Goal: Task Accomplishment & Management: Use online tool/utility

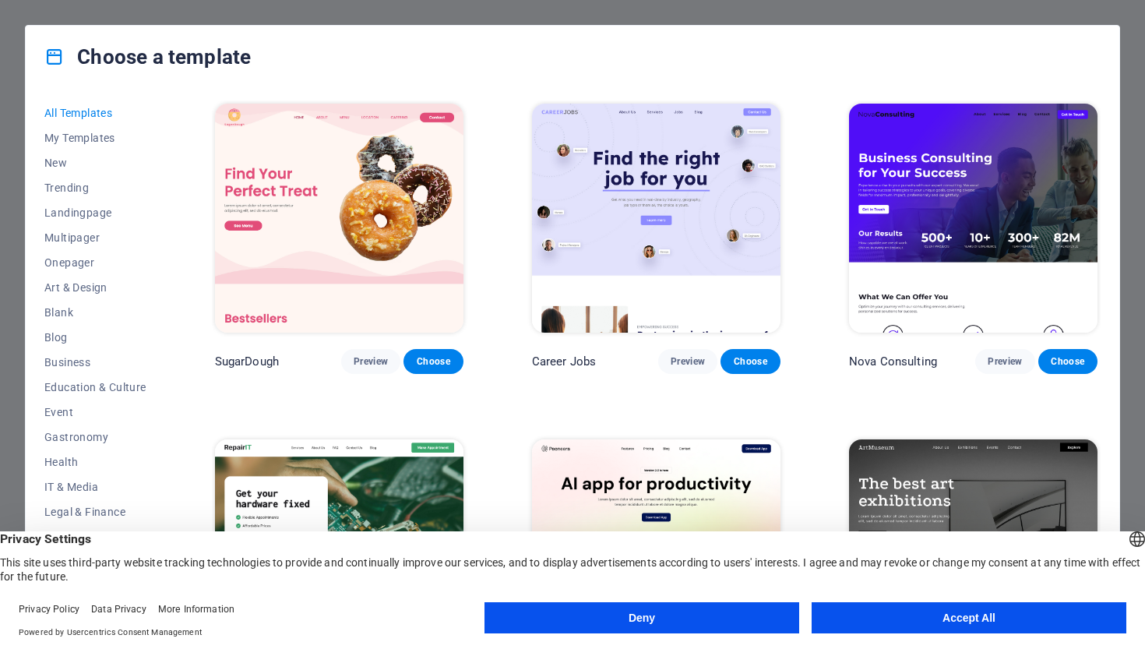
click at [967, 616] on button "Accept All" at bounding box center [969, 617] width 315 height 31
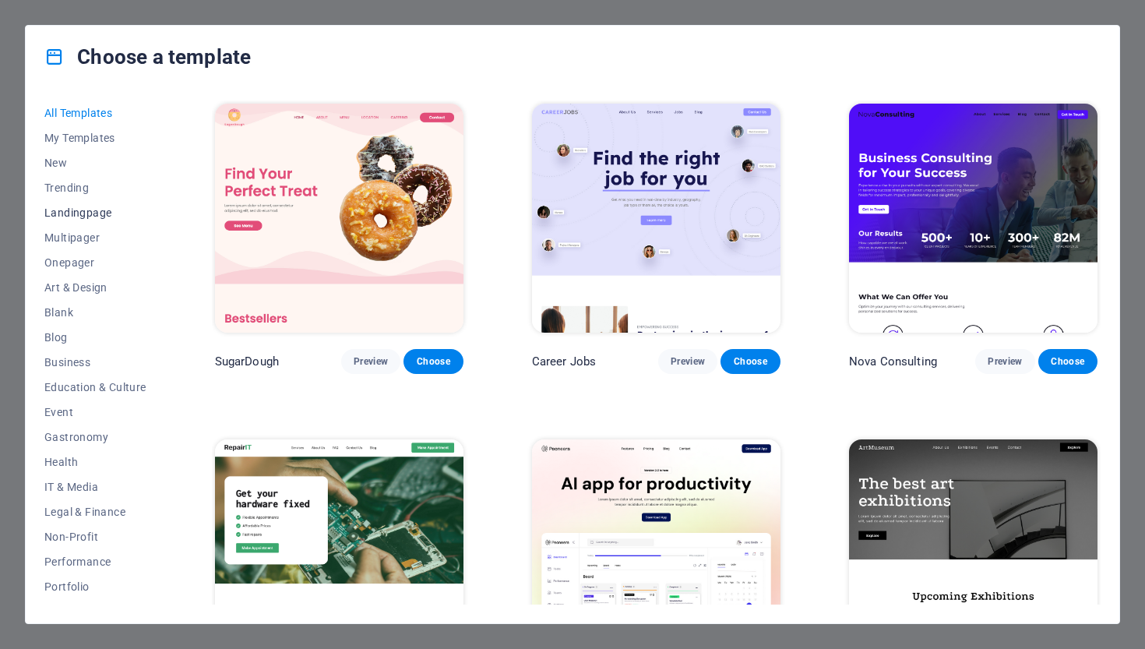
click at [99, 216] on span "Landingpage" at bounding box center [95, 212] width 102 height 12
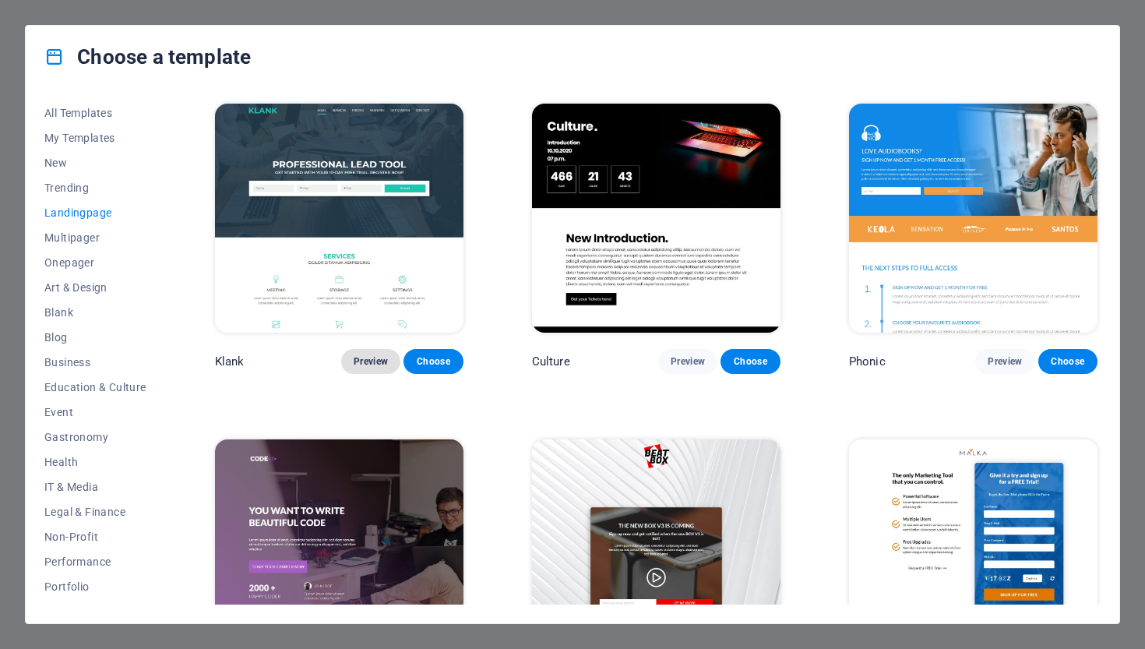
click at [371, 366] on button "Preview" at bounding box center [370, 361] width 59 height 25
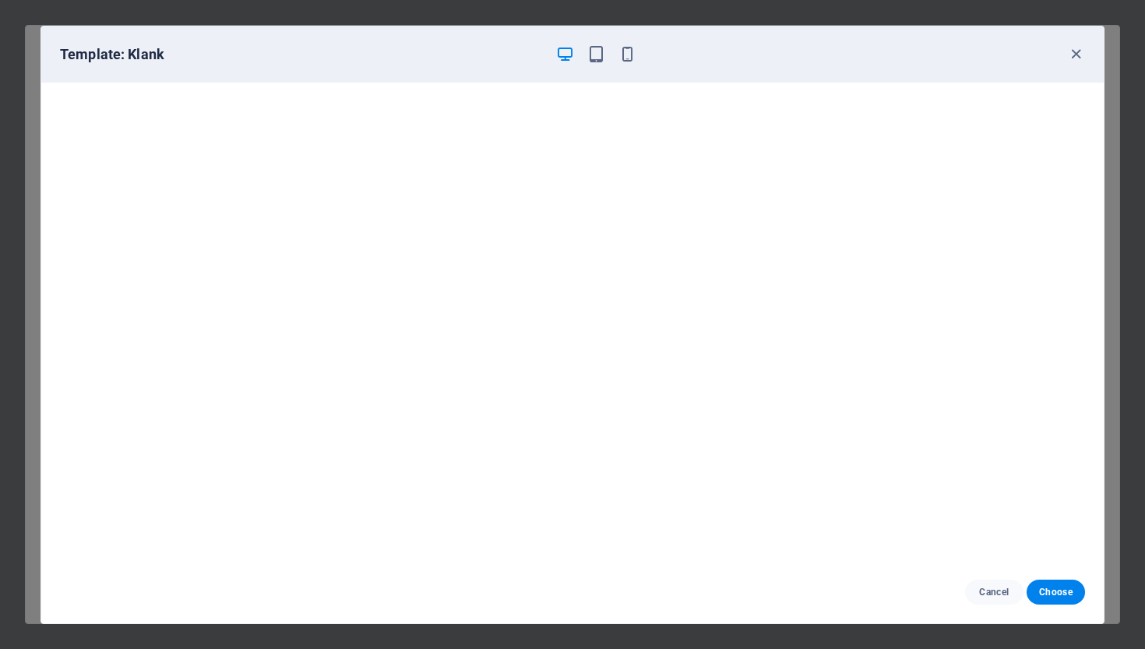
scroll to position [4, 0]
click at [597, 58] on icon "button" at bounding box center [596, 54] width 18 height 18
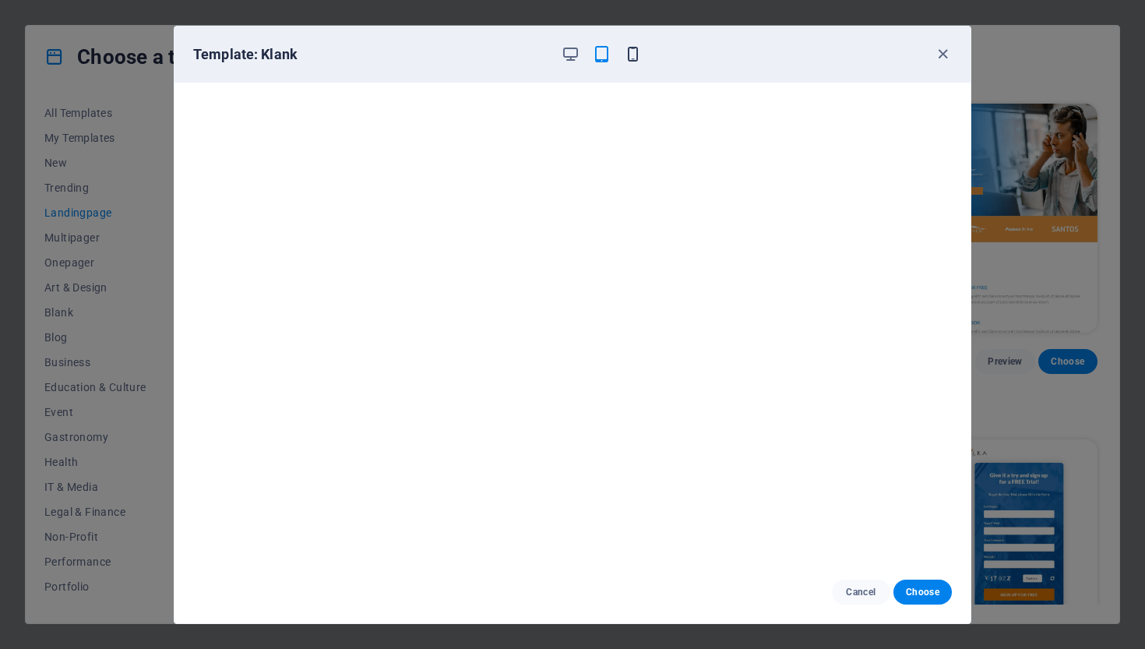
click at [625, 55] on icon "button" at bounding box center [633, 54] width 18 height 18
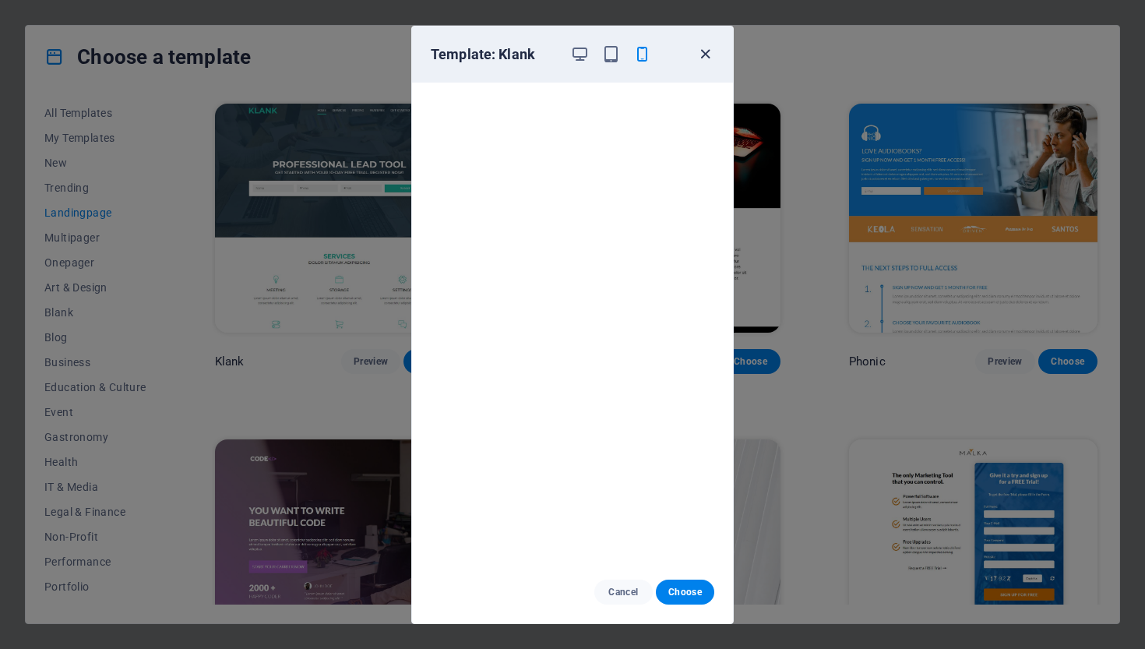
click at [707, 57] on icon "button" at bounding box center [705, 54] width 18 height 18
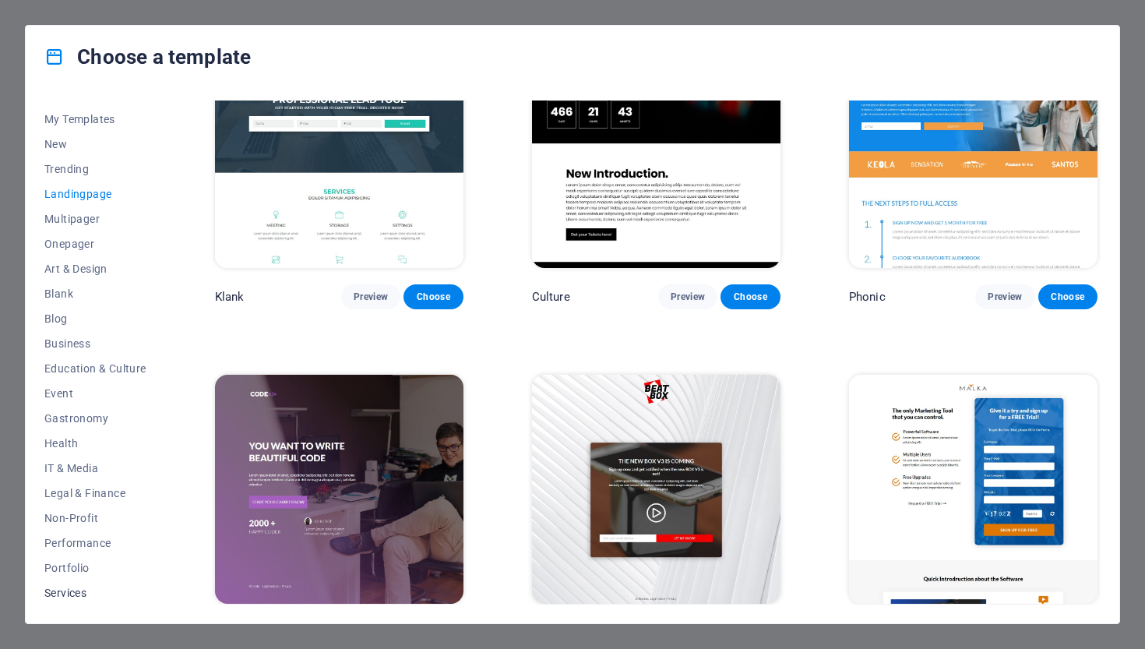
scroll to position [119, 0]
click at [69, 497] on span "Services" at bounding box center [95, 492] width 102 height 12
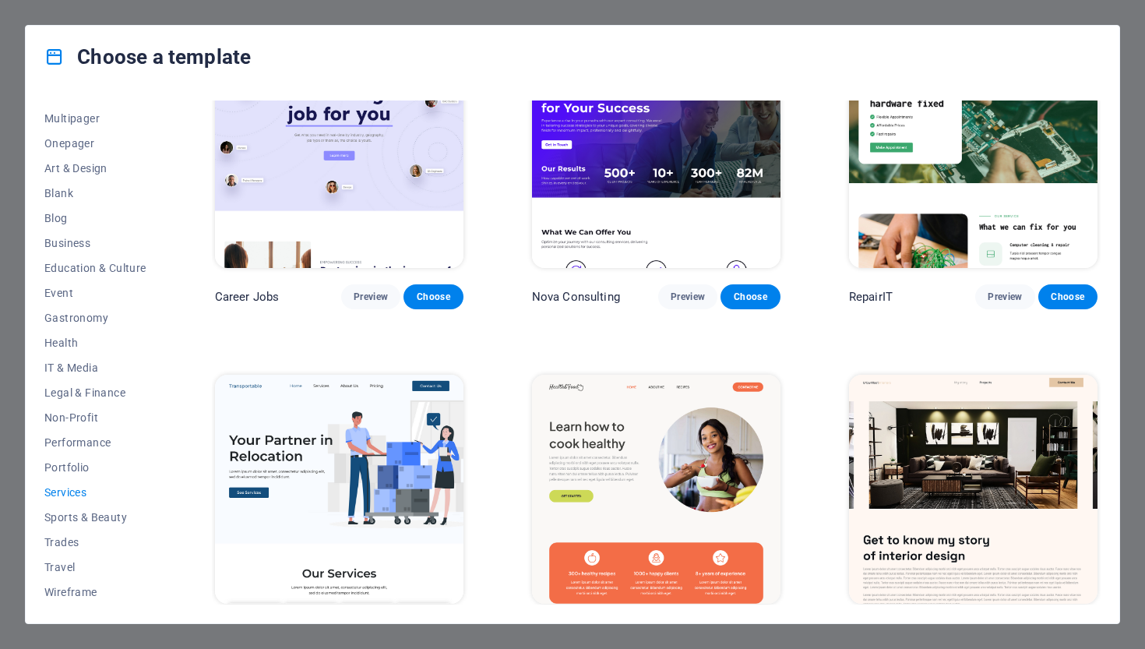
scroll to position [0, 0]
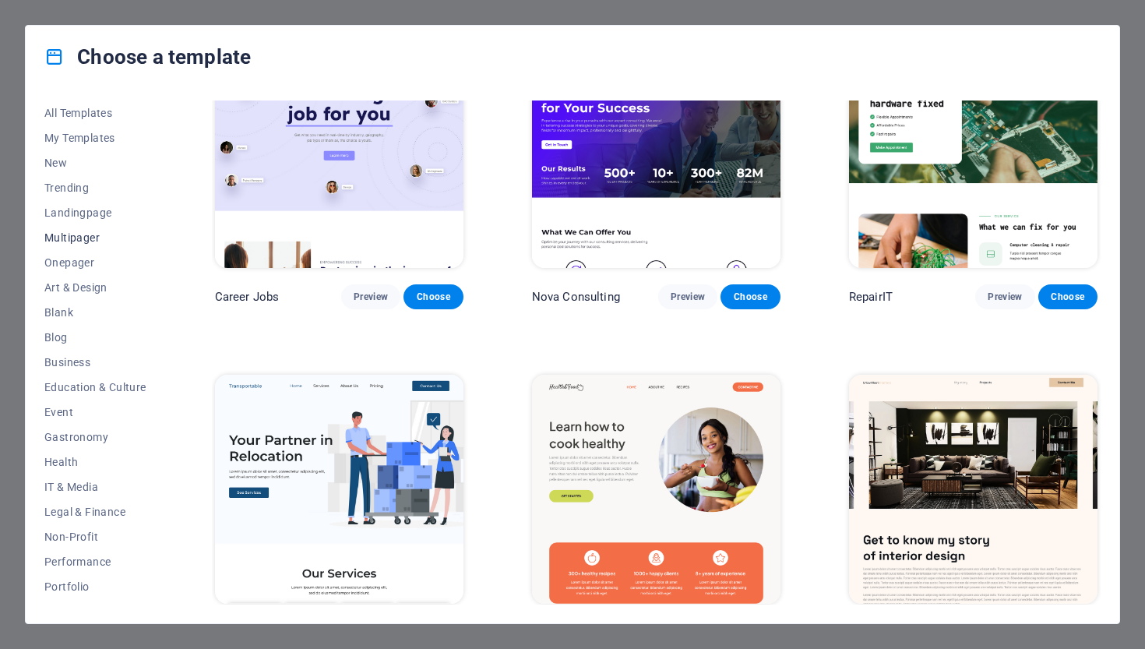
click at [76, 241] on span "Multipager" at bounding box center [95, 237] width 102 height 12
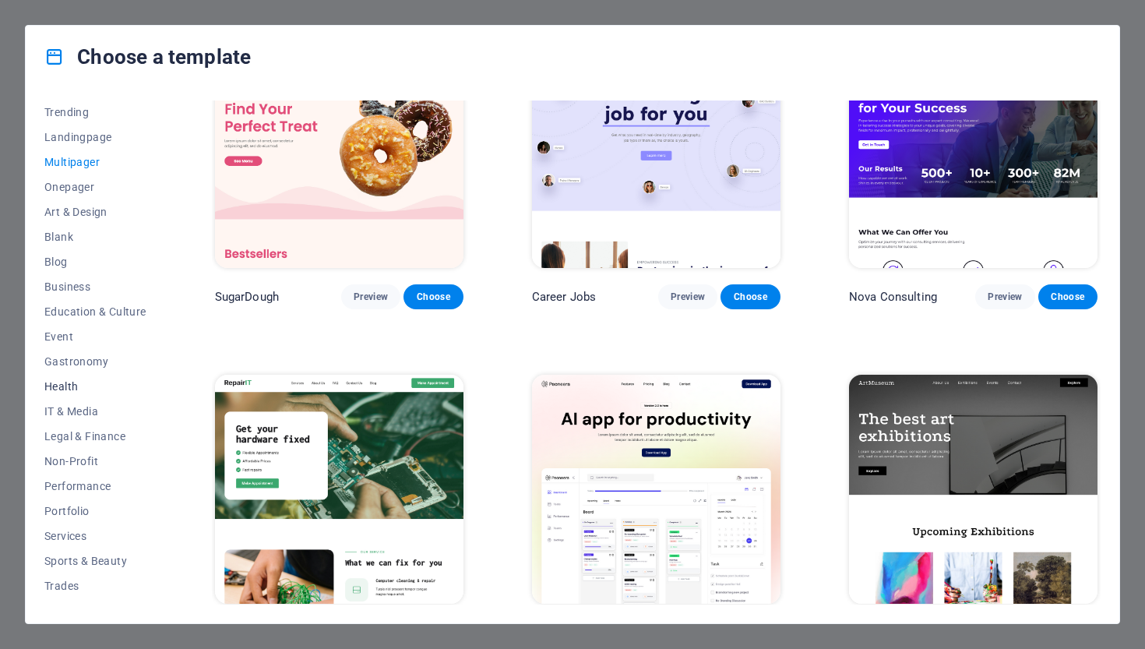
scroll to position [119, 0]
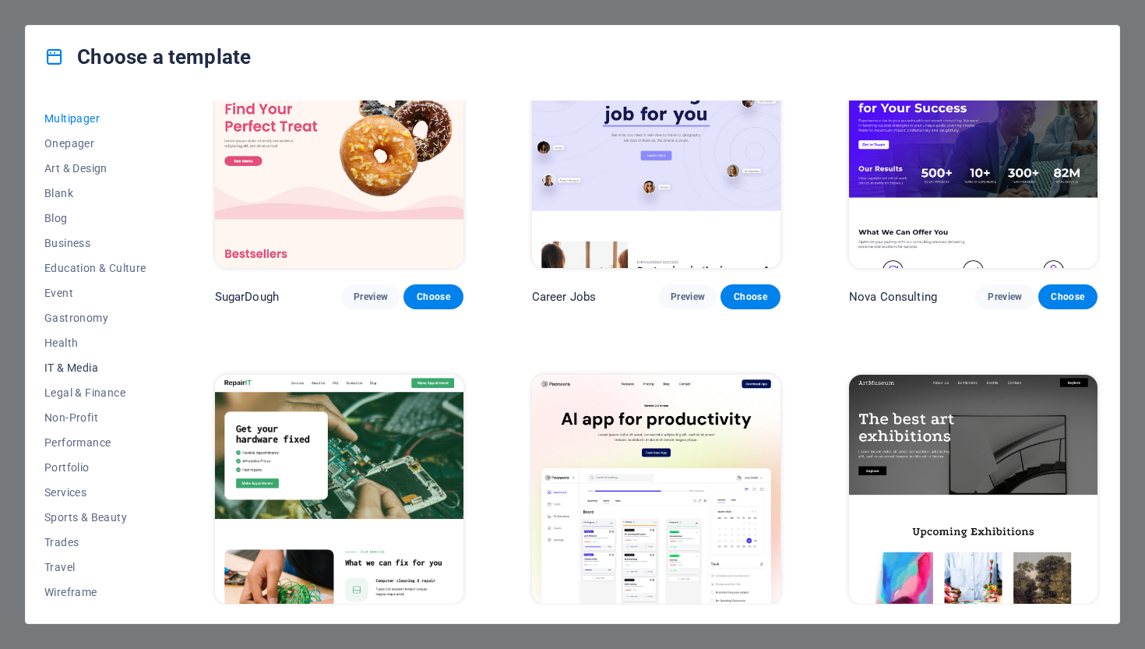
click at [74, 369] on span "IT & Media" at bounding box center [95, 367] width 102 height 12
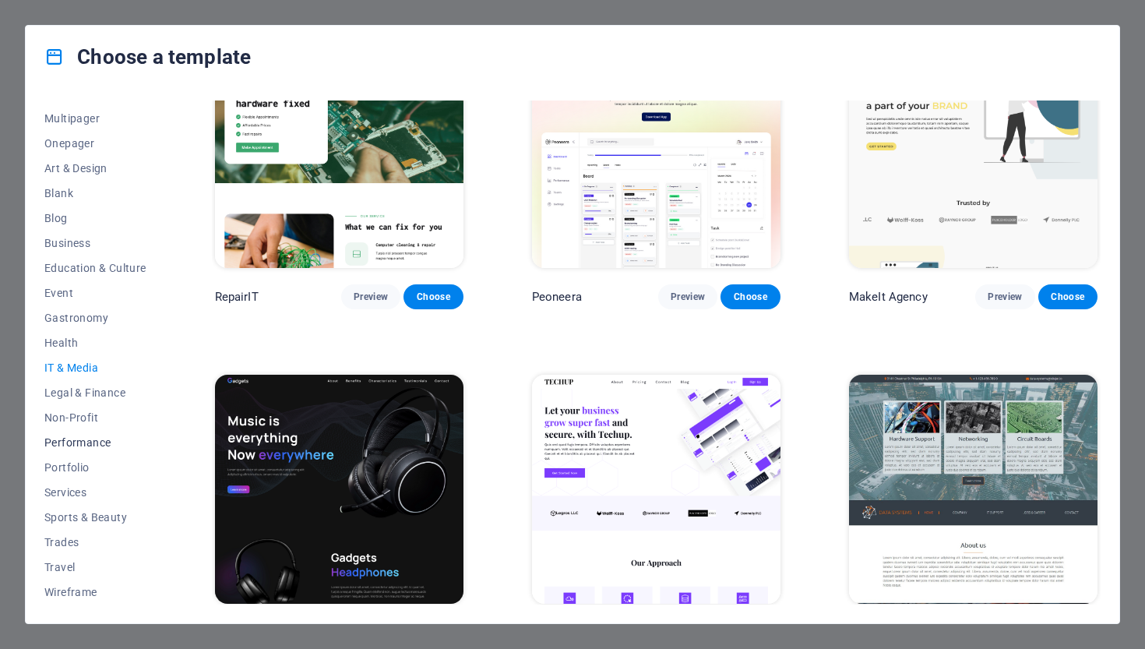
click at [69, 445] on span "Performance" at bounding box center [95, 442] width 102 height 12
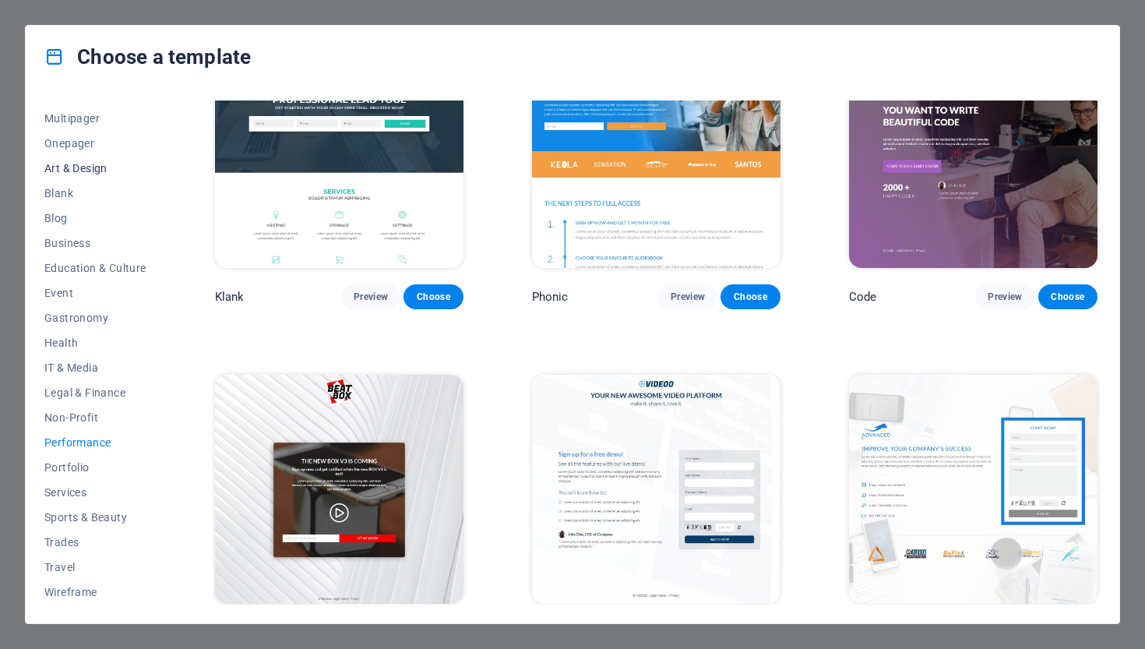
scroll to position [0, 0]
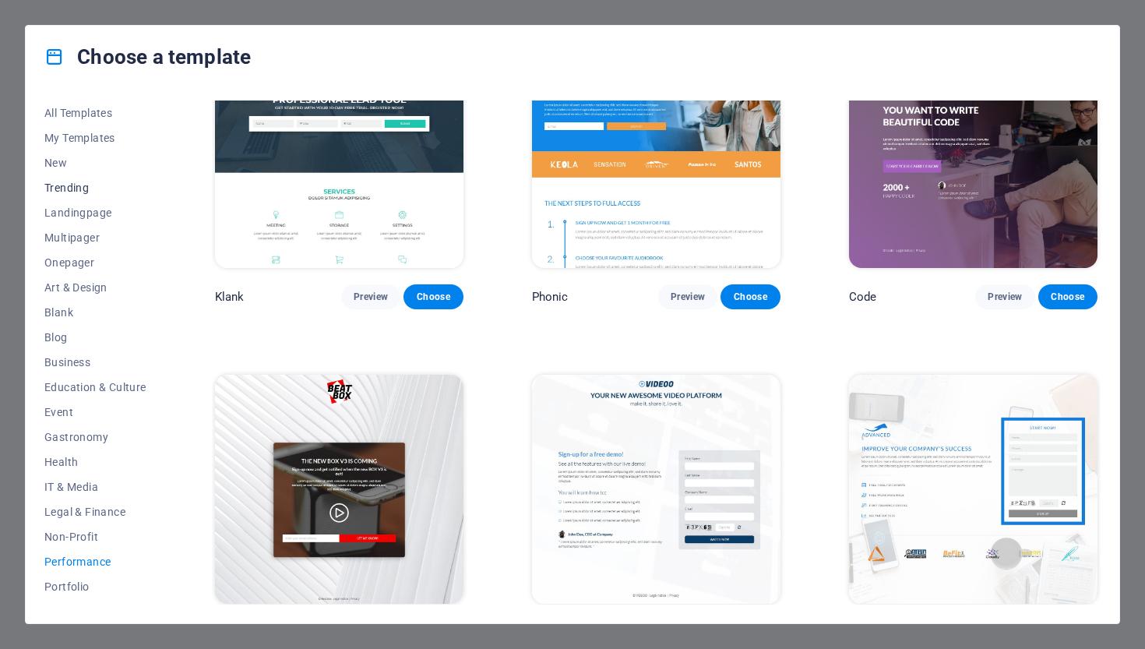
click at [76, 193] on span "Trending" at bounding box center [95, 187] width 102 height 12
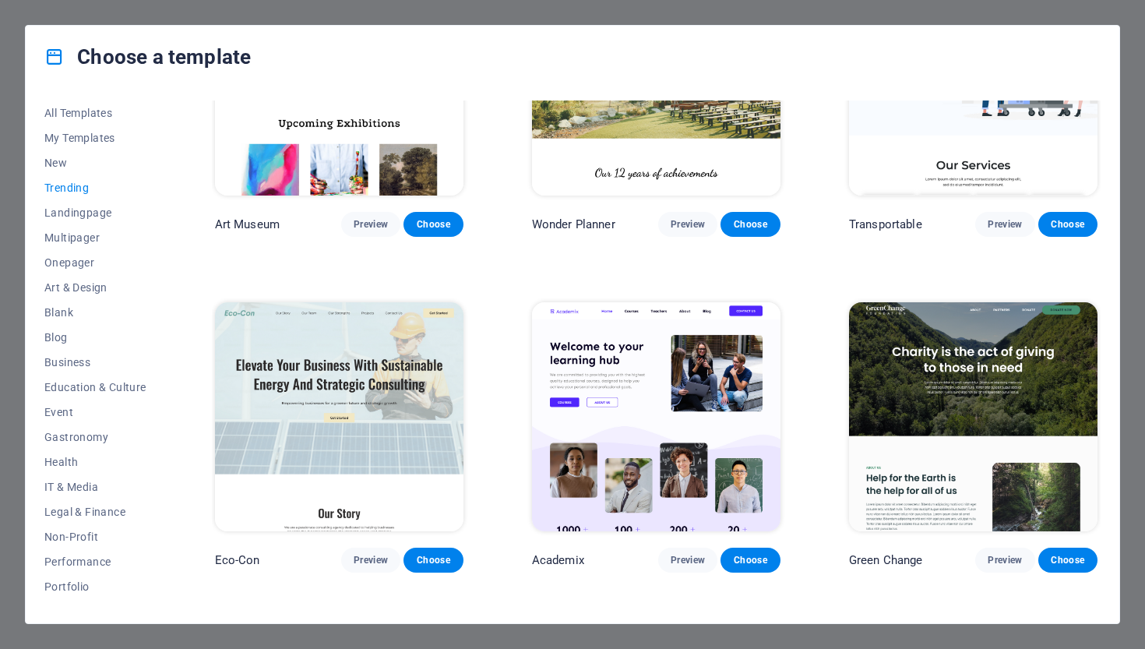
scroll to position [619, 0]
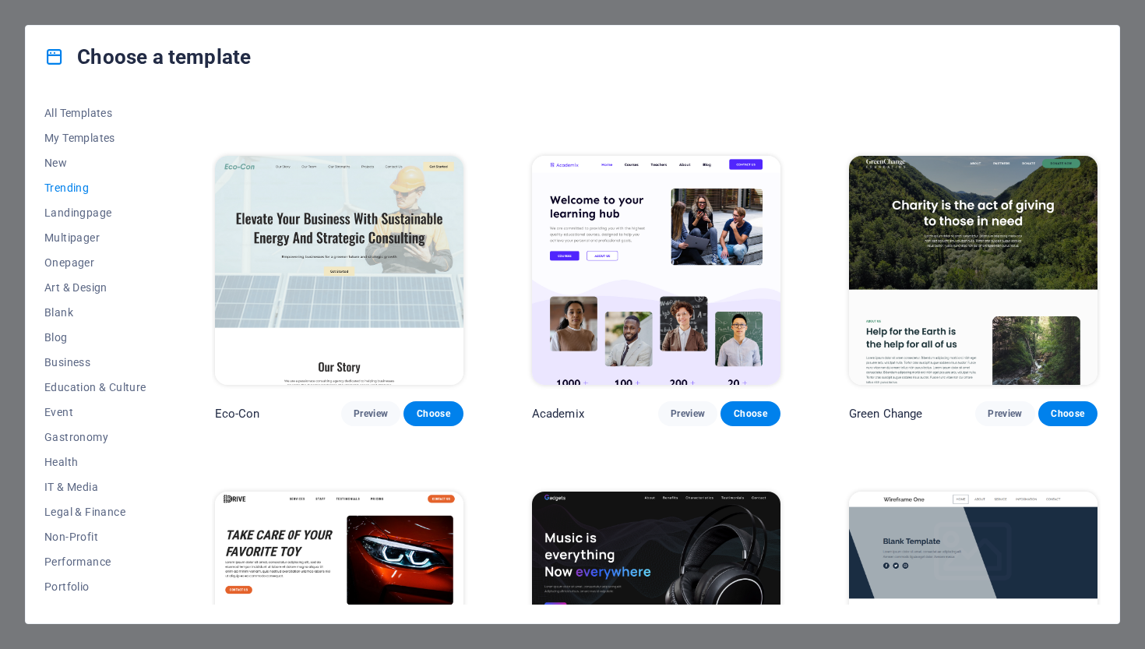
click at [819, 49] on div "Choose a template" at bounding box center [572, 57] width 1093 height 62
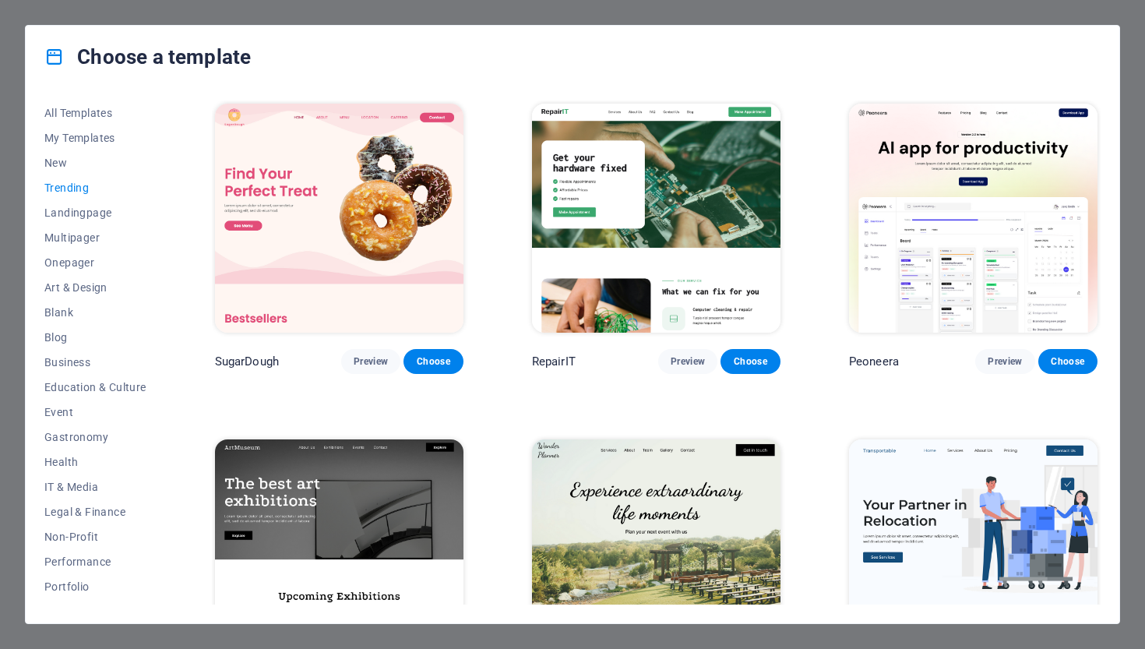
click at [40, 34] on div "Choose a template" at bounding box center [572, 57] width 1093 height 62
click at [146, 12] on div "Choose a template All Templates My Templates New Trending Landingpage Multipage…" at bounding box center [572, 324] width 1145 height 649
click at [1132, 23] on div "Choose a template All Templates My Templates New Trending Landingpage Multipage…" at bounding box center [572, 324] width 1145 height 649
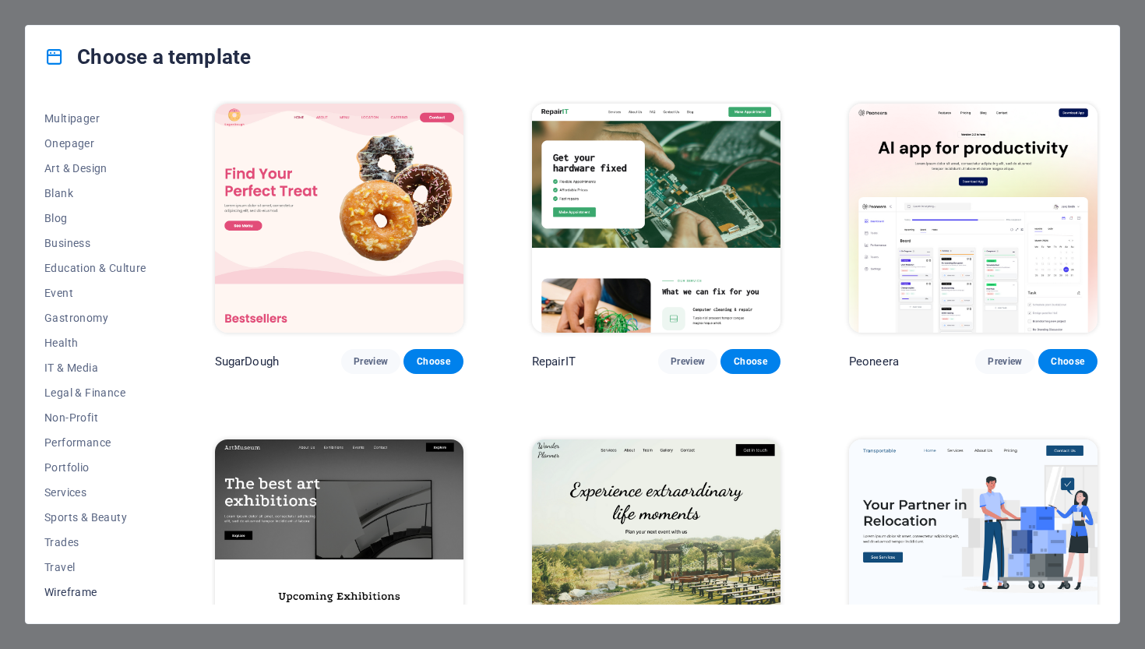
click at [84, 598] on button "Wireframe" at bounding box center [95, 591] width 102 height 25
